Goal: Task Accomplishment & Management: Manage account settings

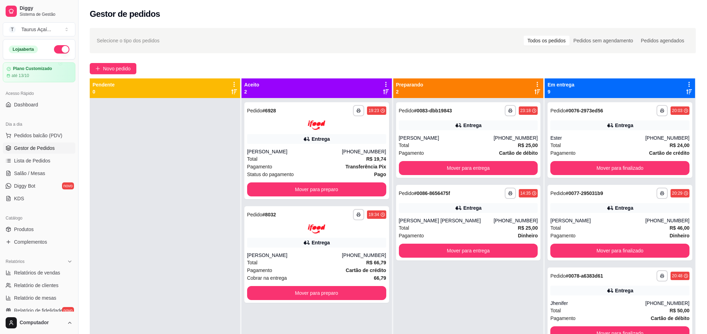
click at [529, 82] on div "Mudar para pedidos recebidos por último" at bounding box center [532, 83] width 82 height 8
click at [529, 85] on div "Mudar para pedidos recebidos por último" at bounding box center [532, 82] width 96 height 10
click at [527, 82] on div "Preparando 2" at bounding box center [468, 88] width 145 height 14
click at [536, 82] on div "Preparando 2" at bounding box center [468, 89] width 150 height 20
click at [529, 80] on div "Preparando 2" at bounding box center [468, 89] width 150 height 20
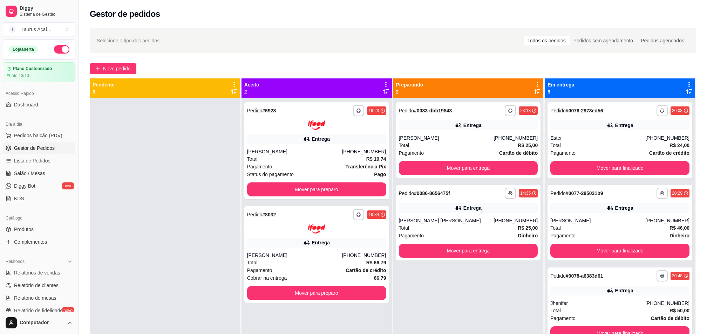
click at [528, 83] on div "Preparando 2" at bounding box center [468, 88] width 145 height 14
click at [535, 83] on icon at bounding box center [537, 84] width 6 height 6
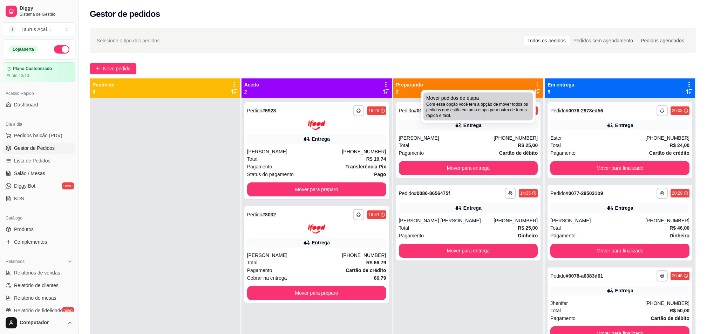
click at [497, 99] on div "Mover pedidos de etapa Com essa opção você tem a opção de mover todos os pedido…" at bounding box center [478, 107] width 104 height 24
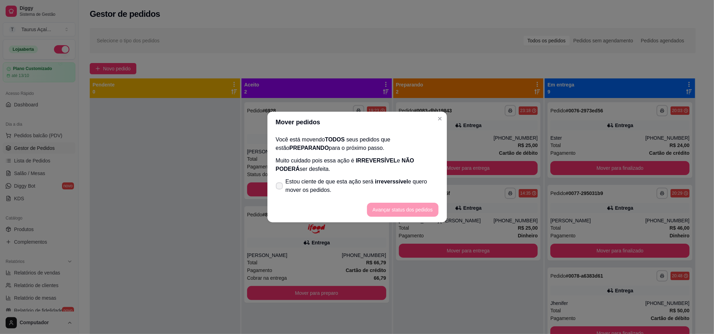
click at [282, 181] on label "Estou ciente de que esta ação será irreverssível e quero mover os pedidos." at bounding box center [357, 186] width 168 height 22
click at [280, 188] on input "Estou ciente de que esta ação será irreverssível e quero mover os pedidos." at bounding box center [278, 190] width 5 height 5
checkbox input "true"
click at [407, 208] on button "Avançar status dos pedidos" at bounding box center [403, 210] width 72 height 14
